Goal: Obtain resource: Download file/media

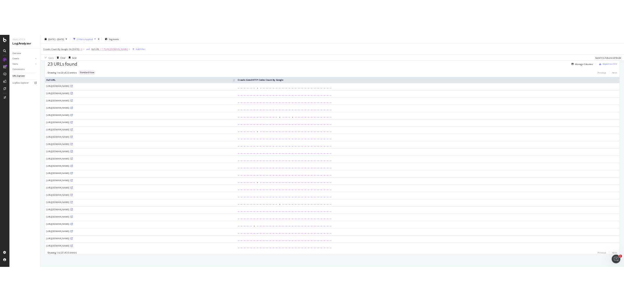
scroll to position [26, 0]
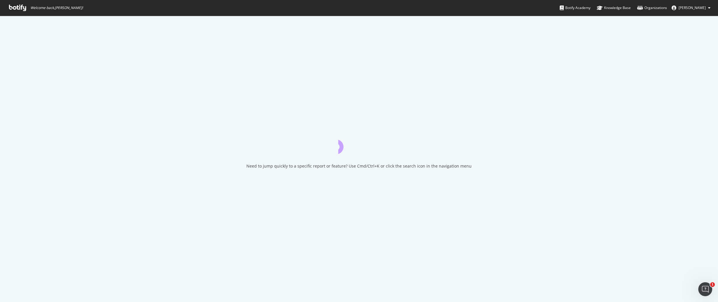
click at [707, 247] on div "Need to jump quickly to a specific report or feature? Use Cmd/Ctrl+K or click t…" at bounding box center [359, 159] width 718 height 286
click at [16, 8] on icon at bounding box center [17, 8] width 17 height 6
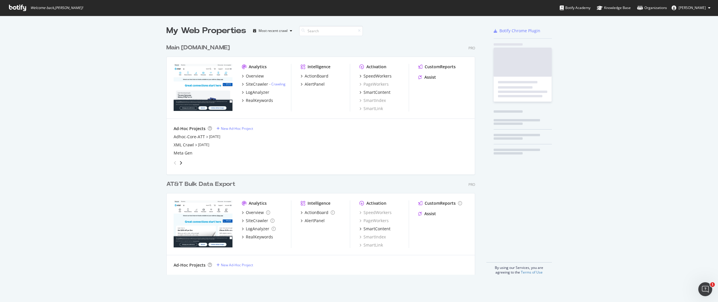
scroll to position [238, 314]
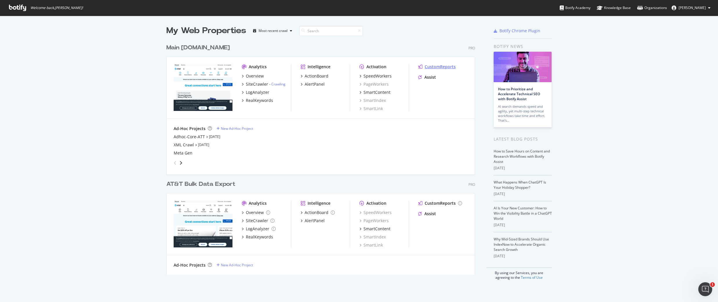
click at [434, 66] on div "CustomReports" at bounding box center [440, 67] width 31 height 6
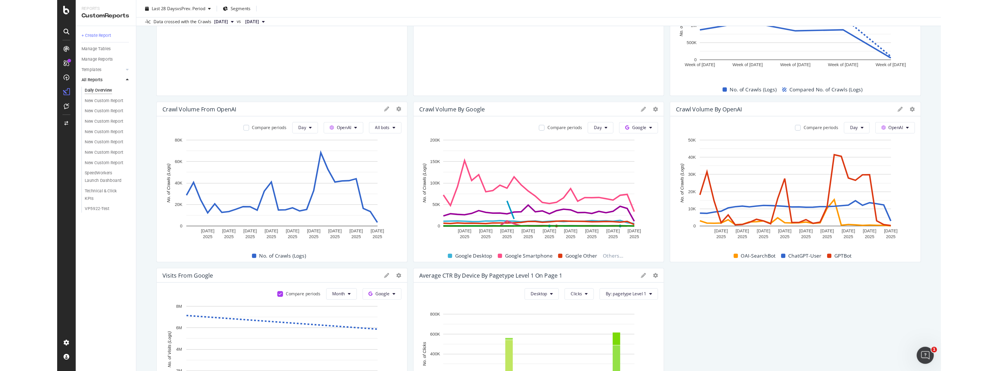
scroll to position [118, 0]
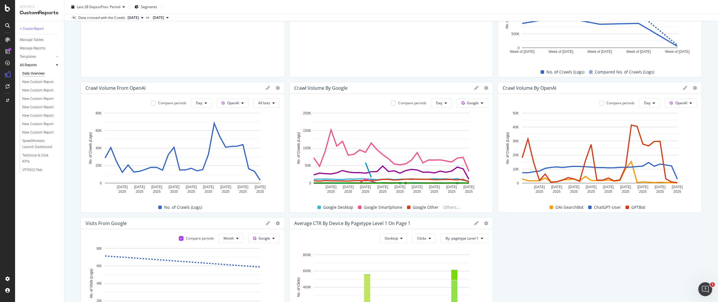
click at [519, 89] on div "Crawl Volume by OpenAI" at bounding box center [530, 88] width 54 height 6
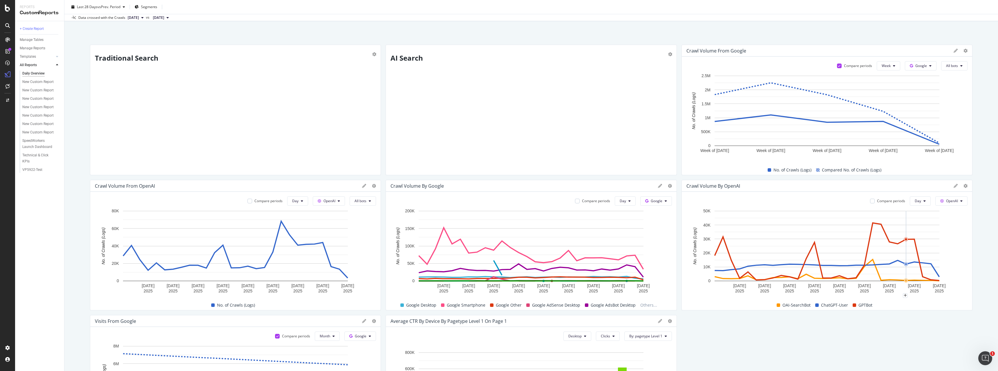
scroll to position [0, 0]
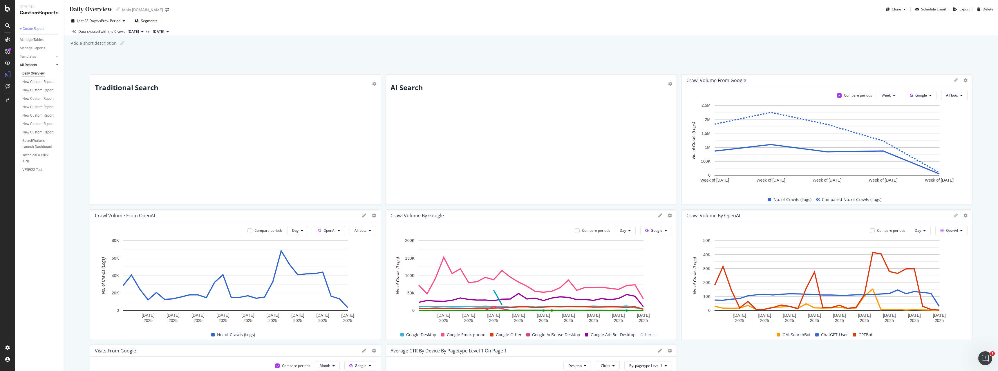
click at [37, 14] on div "CustomReports" at bounding box center [40, 13] width 40 height 7
click at [29, 54] on div "Overview" at bounding box center [29, 55] width 17 height 6
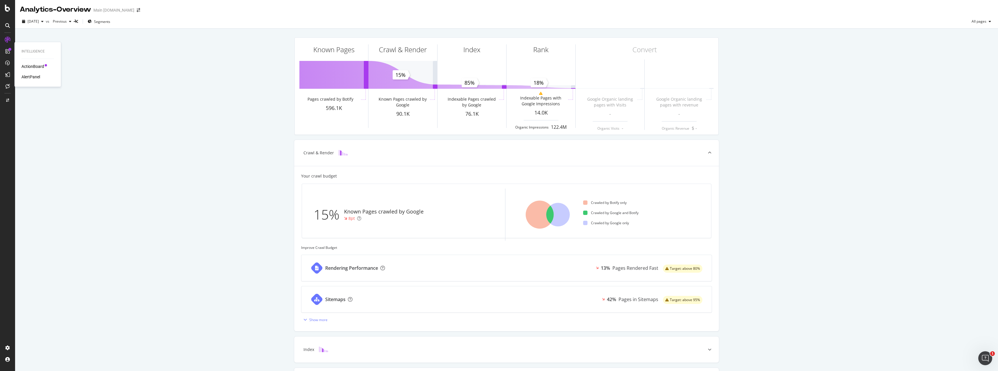
click at [31, 66] on div "ActionBoard" at bounding box center [32, 67] width 23 height 6
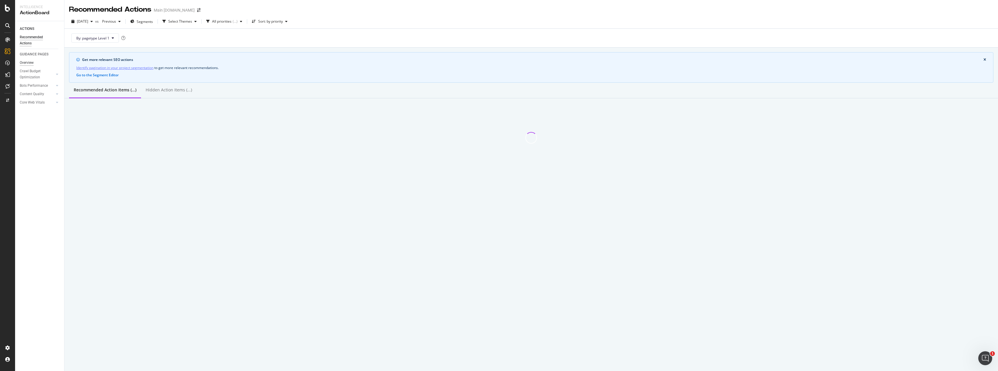
click at [25, 63] on div "Overview" at bounding box center [27, 63] width 14 height 6
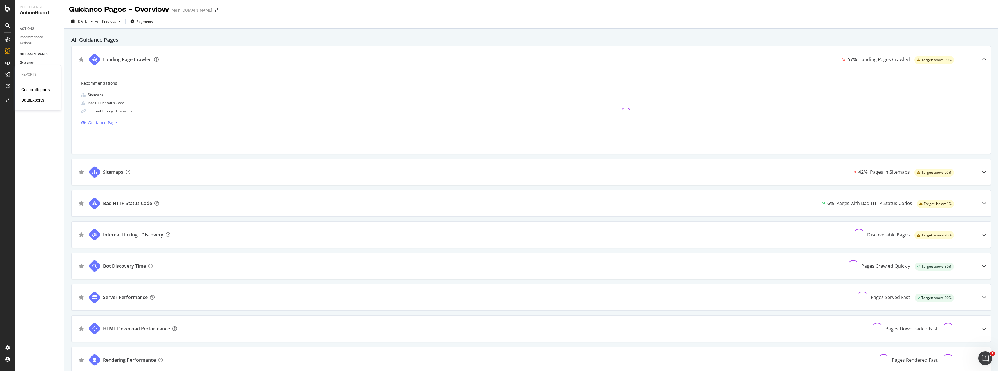
click at [36, 100] on div "DataExports" at bounding box center [32, 100] width 23 height 6
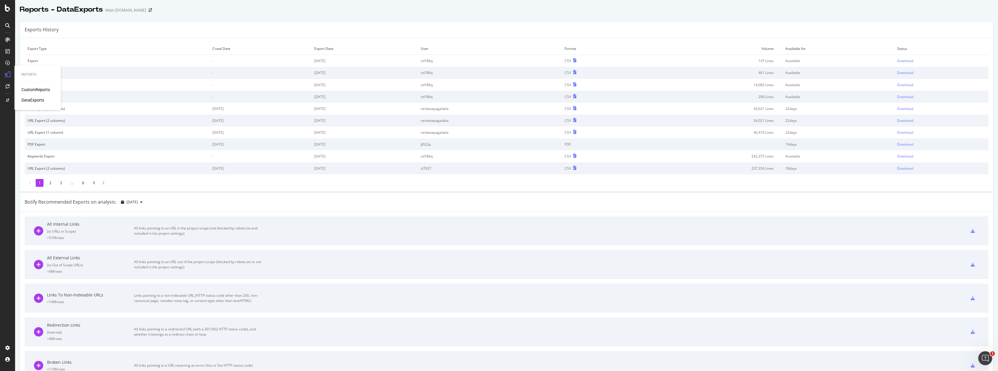
click at [33, 90] on div "CustomReports" at bounding box center [35, 90] width 28 height 6
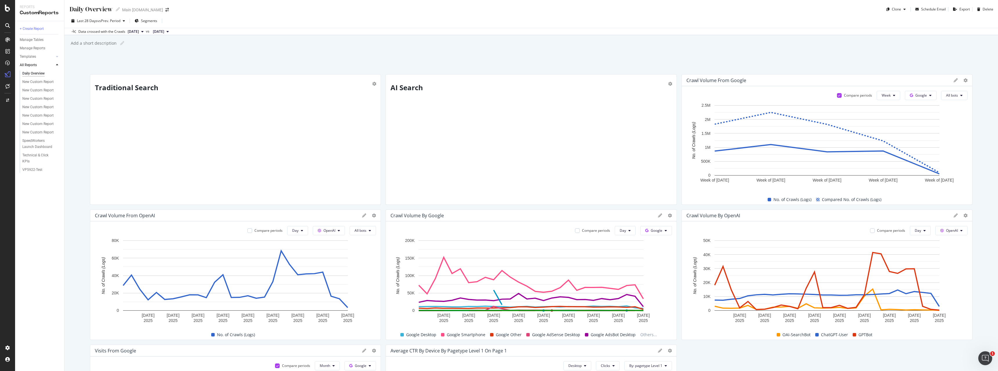
scroll to position [30, 0]
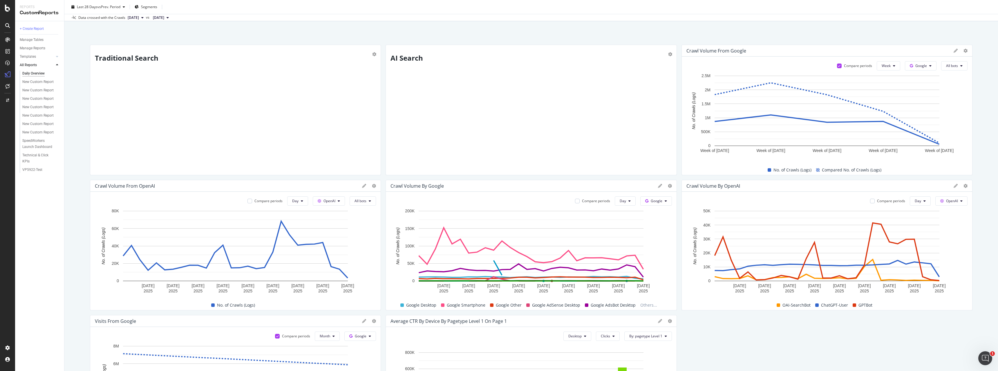
click at [699, 184] on div "Crawl Volume by OpenAI" at bounding box center [713, 186] width 54 height 6
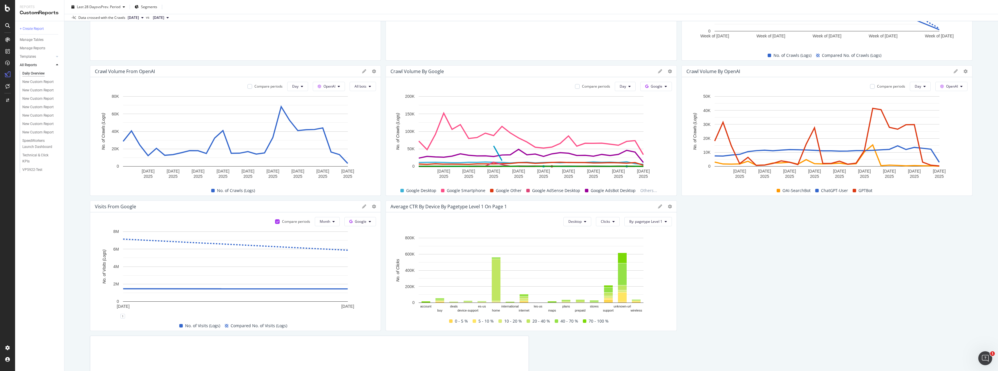
scroll to position [148, 0]
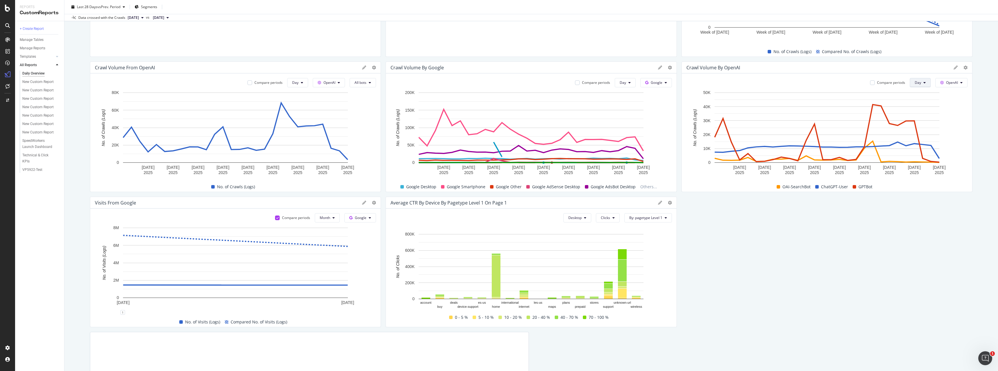
click at [718, 83] on span "Day" at bounding box center [918, 82] width 6 height 5
click at [718, 102] on div "Week" at bounding box center [920, 105] width 20 height 8
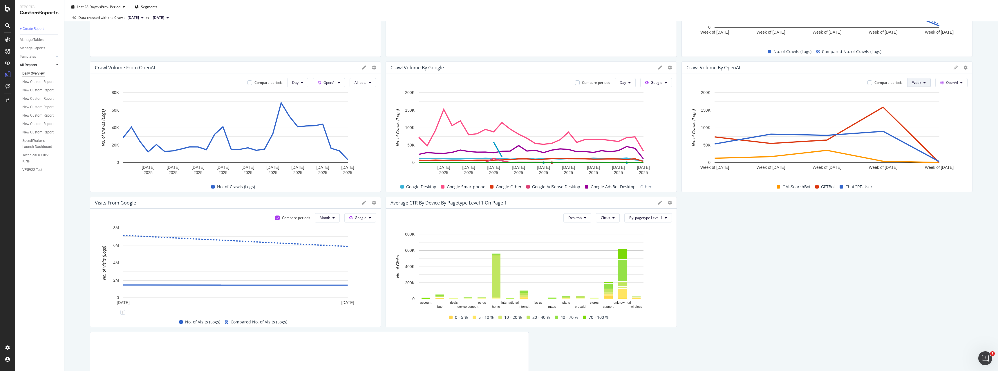
click at [718, 78] on button "Week" at bounding box center [918, 82] width 23 height 9
click at [718, 95] on span "Day" at bounding box center [917, 94] width 10 height 5
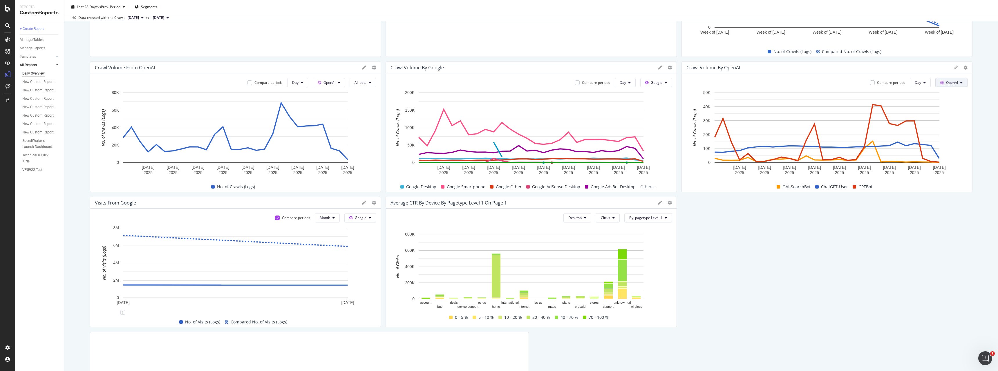
click at [718, 84] on span "OpenAI" at bounding box center [952, 82] width 12 height 5
click at [718, 216] on div "Traditional Search AI Search Crawl Volume from Google Compare periods Week Goog…" at bounding box center [531, 187] width 882 height 522
click at [27, 64] on div "SiteCrawler" at bounding box center [31, 65] width 21 height 6
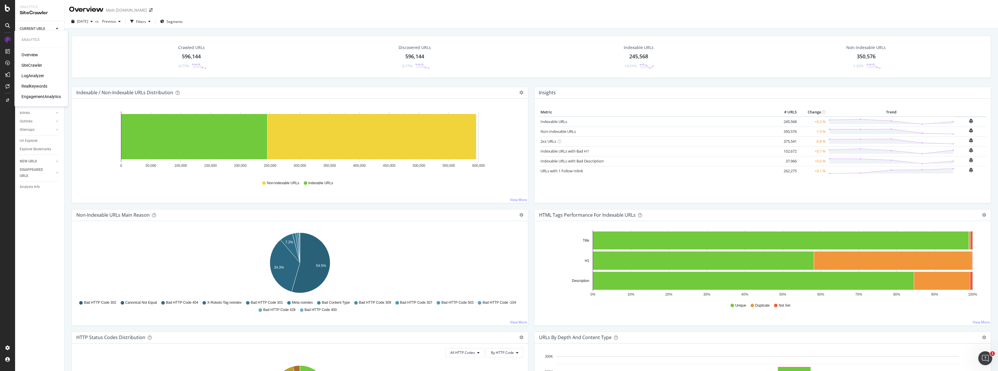
click at [33, 75] on div "LogAnalyzer" at bounding box center [32, 76] width 23 height 6
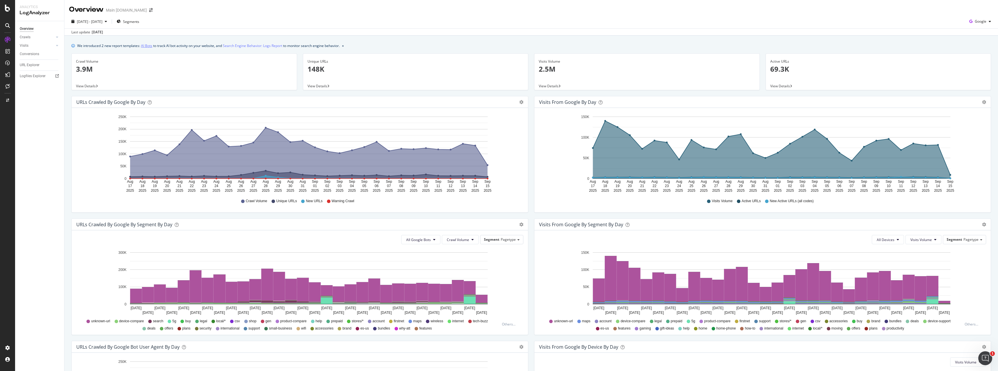
click at [146, 45] on link "AI Bots" at bounding box center [146, 46] width 11 height 6
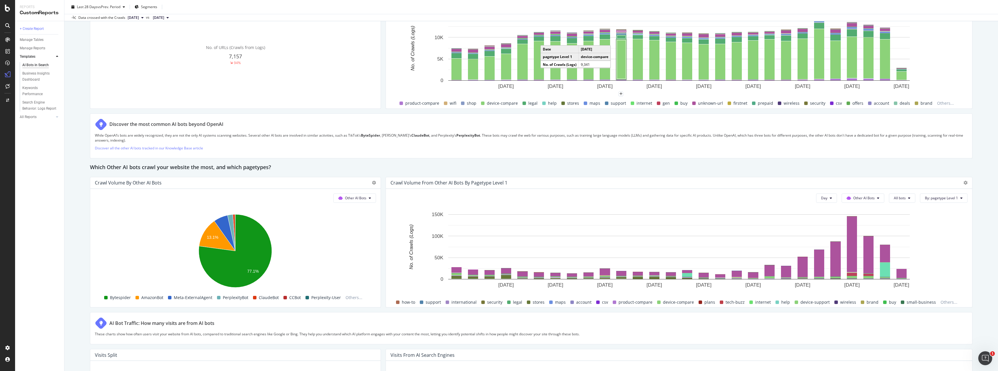
scroll to position [710, 0]
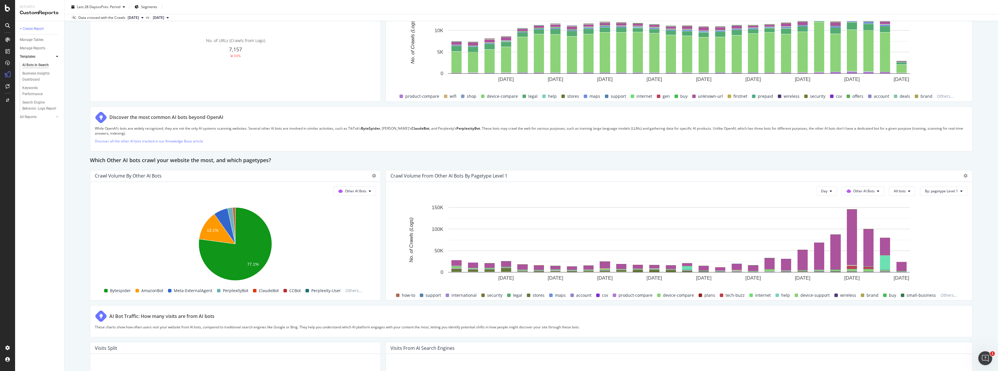
click at [718, 162] on div "AI Bots in Search AI Bots in Search Main [DOMAIN_NAME] Clone Schedule Email Exp…" at bounding box center [530, 185] width 933 height 371
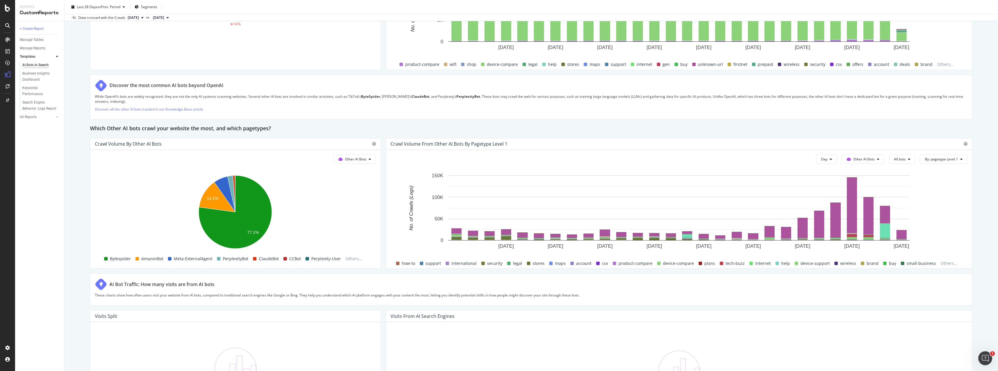
scroll to position [739, 0]
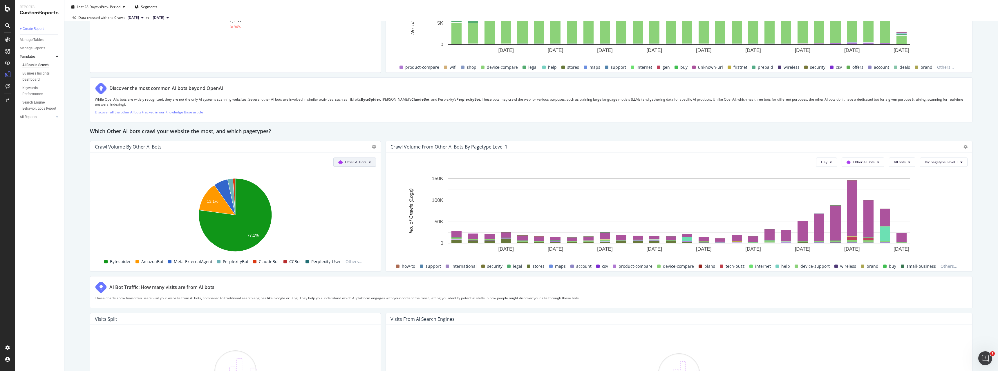
click at [356, 165] on button "Other AI Bots" at bounding box center [354, 162] width 43 height 9
click at [380, 136] on div "Which Other AI bots crawl your website the most, and which pagetypes?" at bounding box center [531, 131] width 882 height 9
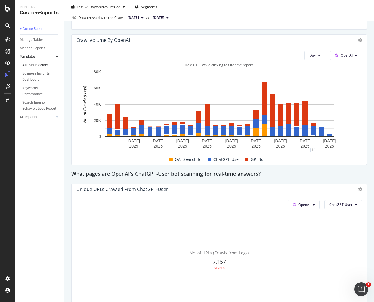
scroll to position [892, 0]
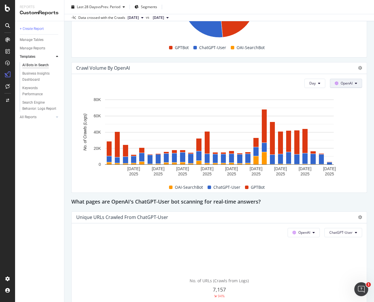
click at [346, 82] on span "OpenAI" at bounding box center [347, 83] width 12 height 5
click at [352, 128] on span "Other AI Bots" at bounding box center [354, 126] width 21 height 5
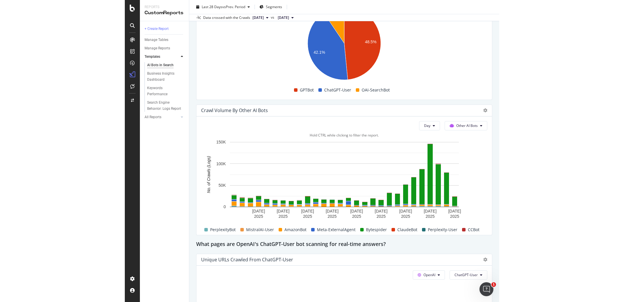
scroll to position [803, 0]
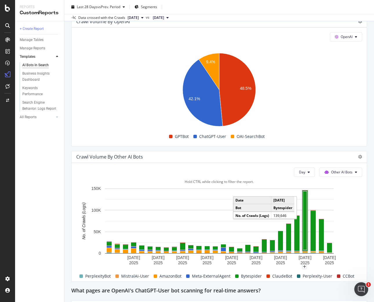
click at [304, 230] on rect "A chart." at bounding box center [305, 220] width 4 height 59
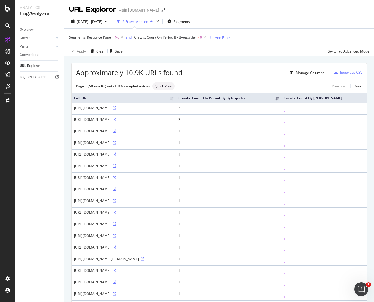
click at [342, 74] on div "Export as CSV" at bounding box center [351, 72] width 22 height 5
click at [348, 73] on div "Export as CSV" at bounding box center [351, 72] width 22 height 5
